Goal: Check status: Check status

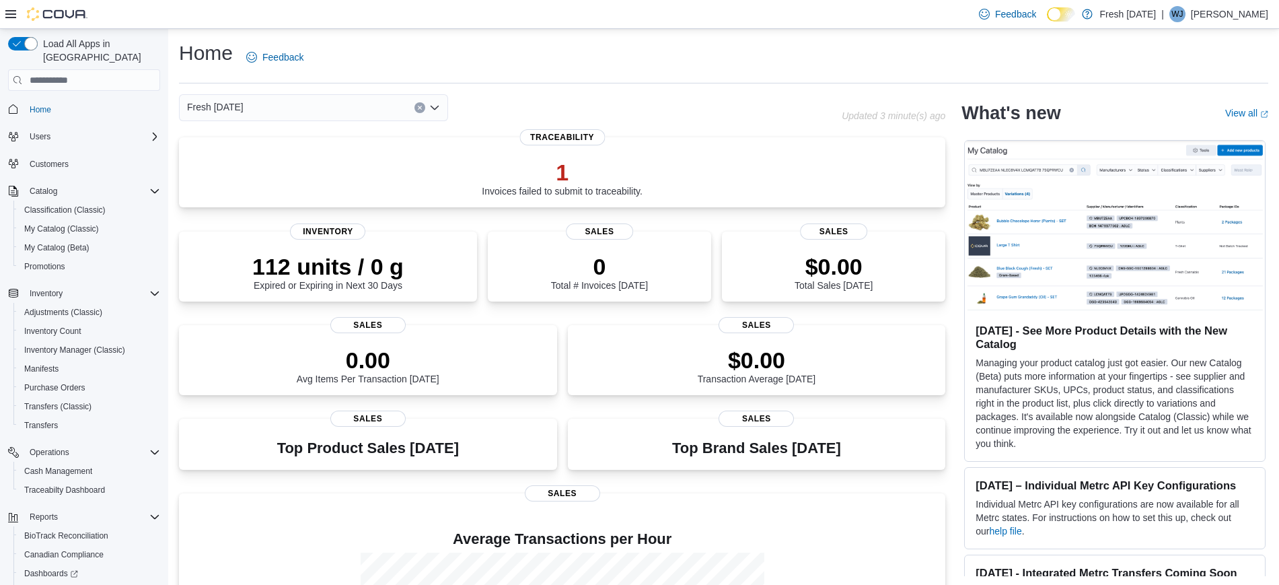
click at [648, 199] on div "1 Invoices failed to submit to traceability. Traceability" at bounding box center [562, 172] width 766 height 70
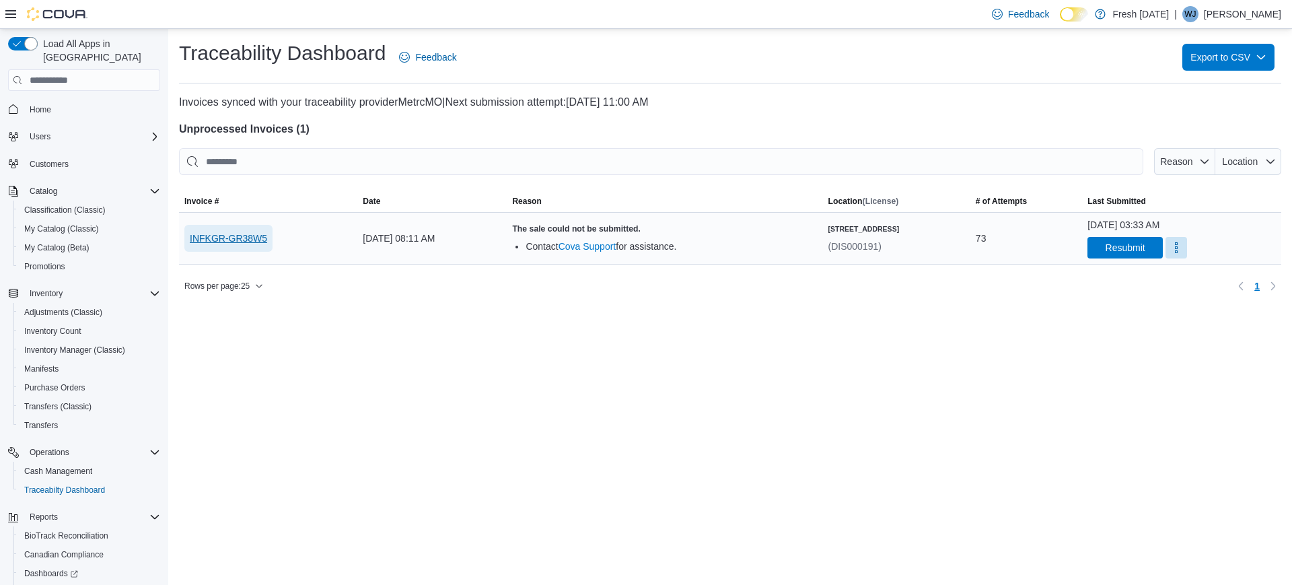
click at [263, 236] on span "INFKGR-GR38W5" at bounding box center [228, 237] width 77 height 13
